Goal: Task Accomplishment & Management: Manage account settings

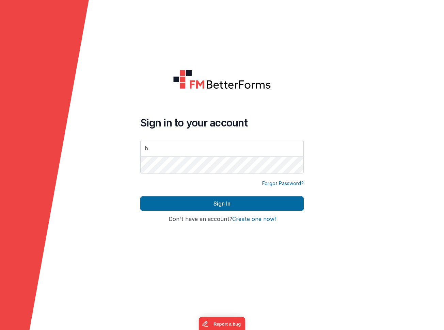
type input "[PERSON_NAME][EMAIL_ADDRESS][PERSON_NAME][DOMAIN_NAME]"
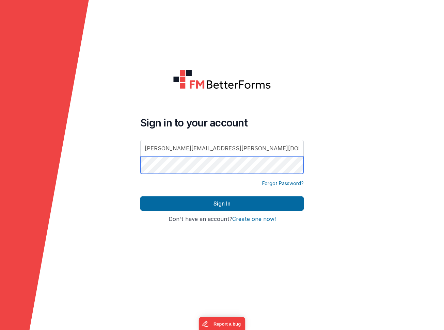
click at [140, 196] on button "Sign In" at bounding box center [222, 203] width 164 height 14
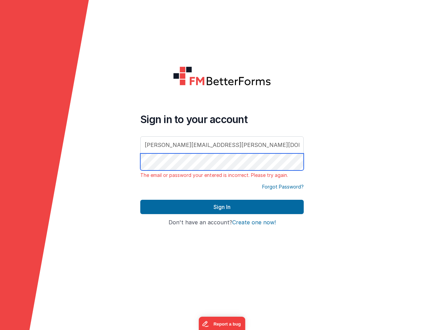
click at [103, 156] on form "Sign in to your account [PERSON_NAME][EMAIL_ADDRESS][PERSON_NAME][DOMAIN_NAME] …" at bounding box center [222, 165] width 444 height 330
click at [140, 200] on button "Sign In" at bounding box center [222, 207] width 164 height 14
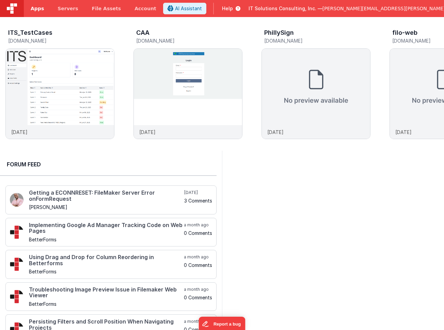
click at [37, 9] on span "Apps" at bounding box center [37, 8] width 13 height 7
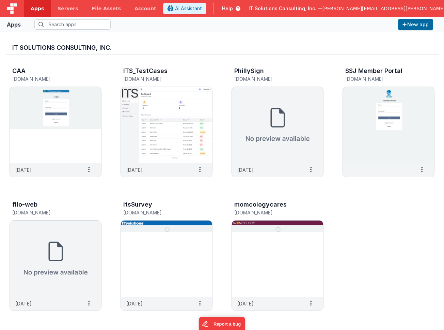
click at [413, 6] on span "[PERSON_NAME][EMAIL_ADDRESS][PERSON_NAME][DOMAIN_NAME]" at bounding box center [404, 8] width 162 height 7
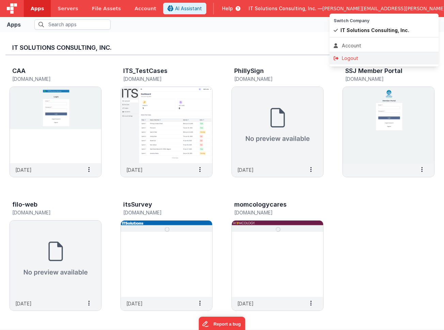
click at [345, 56] on div "Logout" at bounding box center [384, 58] width 101 height 7
